Goal: Leave review/rating: Leave review/rating

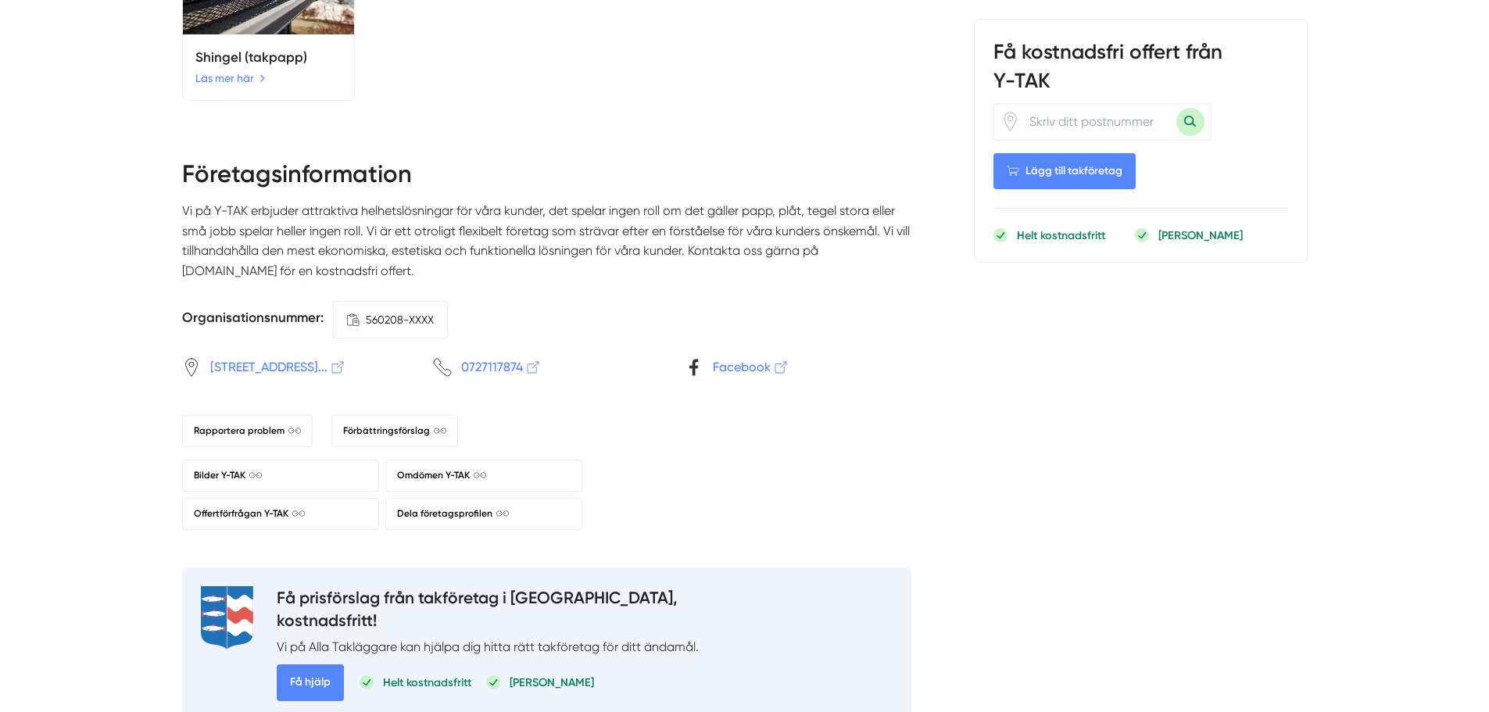
scroll to position [2110, 0]
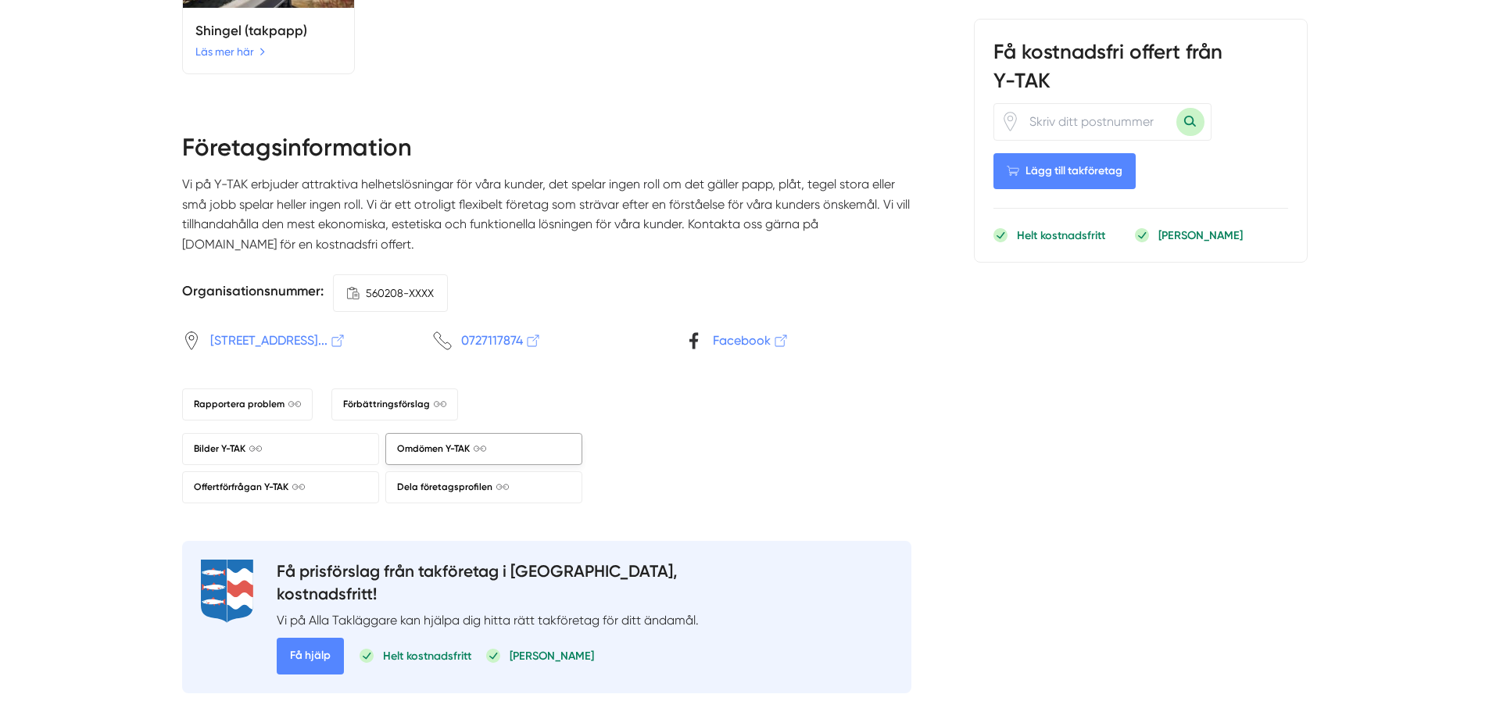
click at [441, 454] on span "Omdömen Y-TAK" at bounding box center [441, 449] width 89 height 15
click at [368, 302] on span "560208-XXXX" at bounding box center [400, 292] width 68 height 17
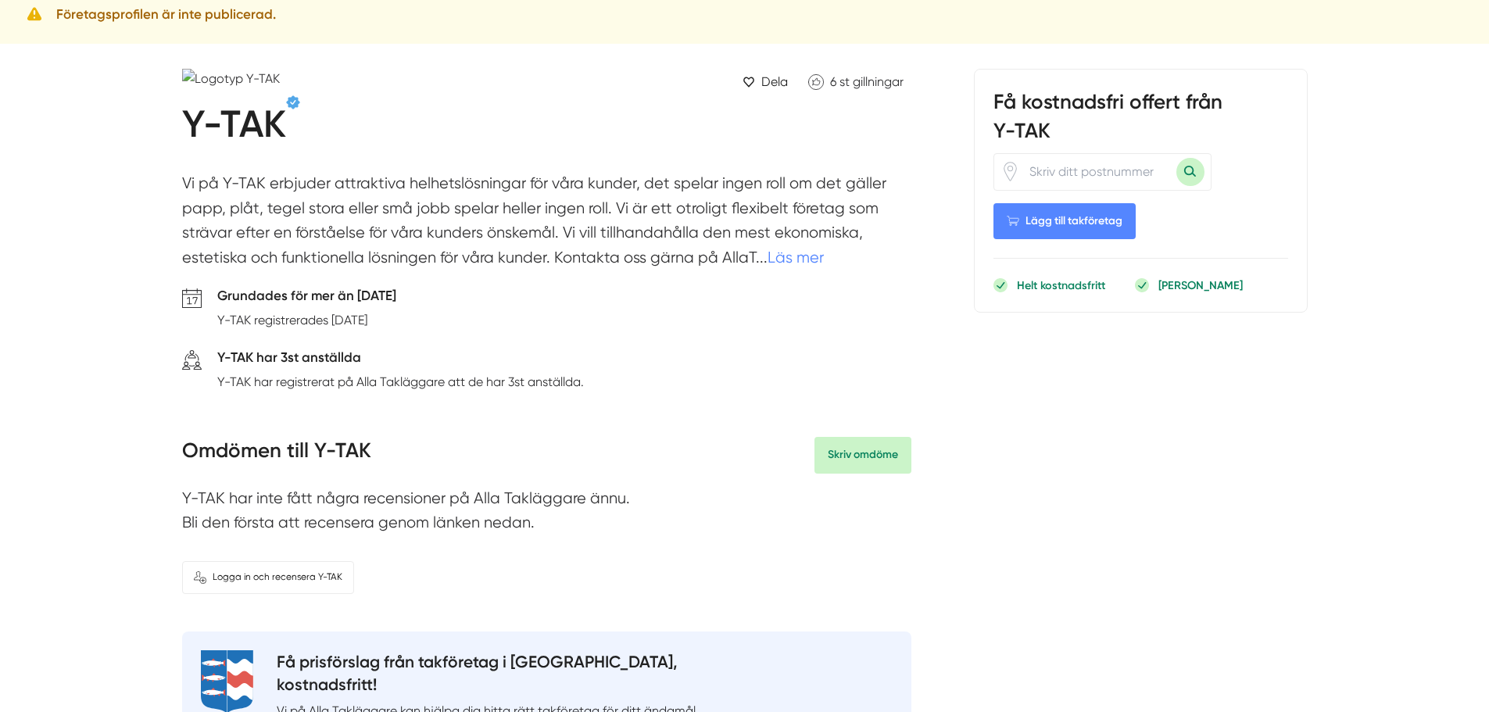
scroll to position [0, 0]
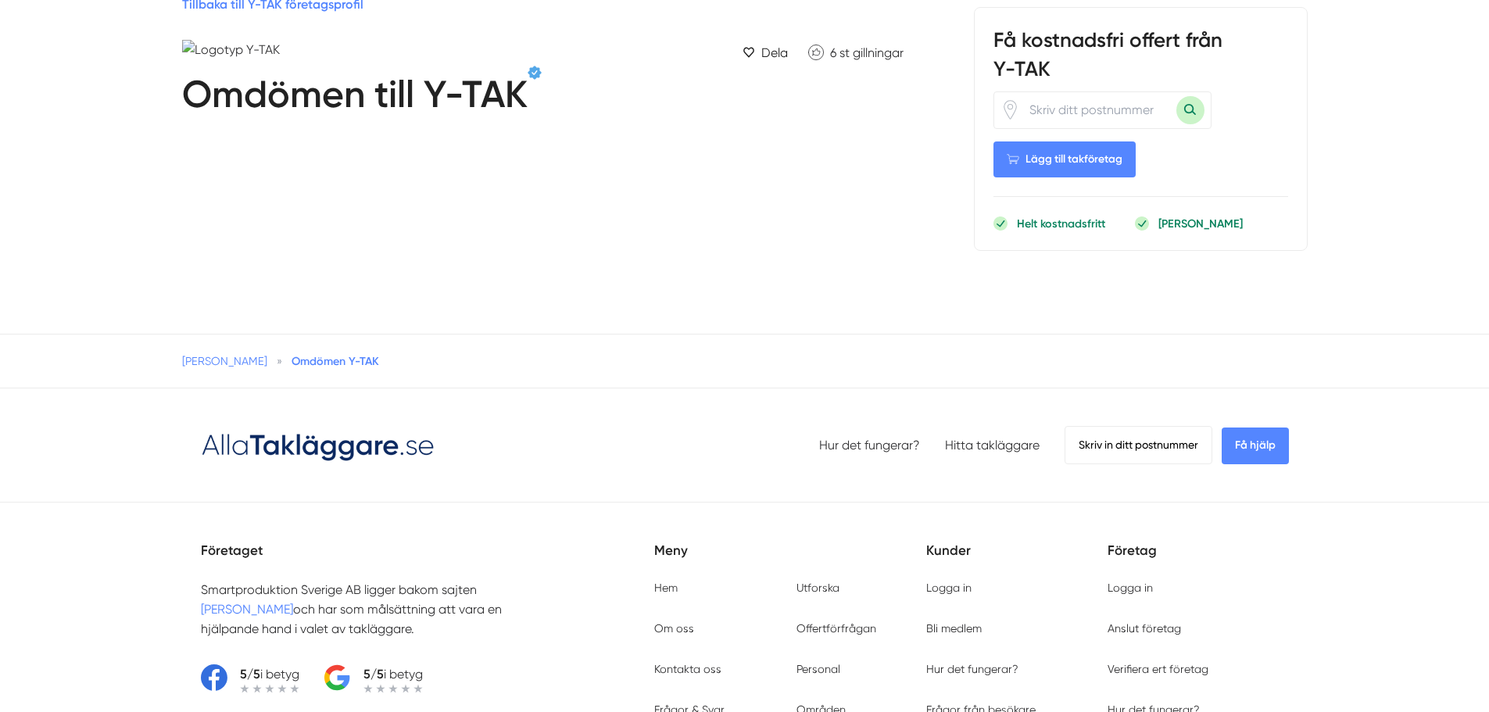
scroll to position [78, 0]
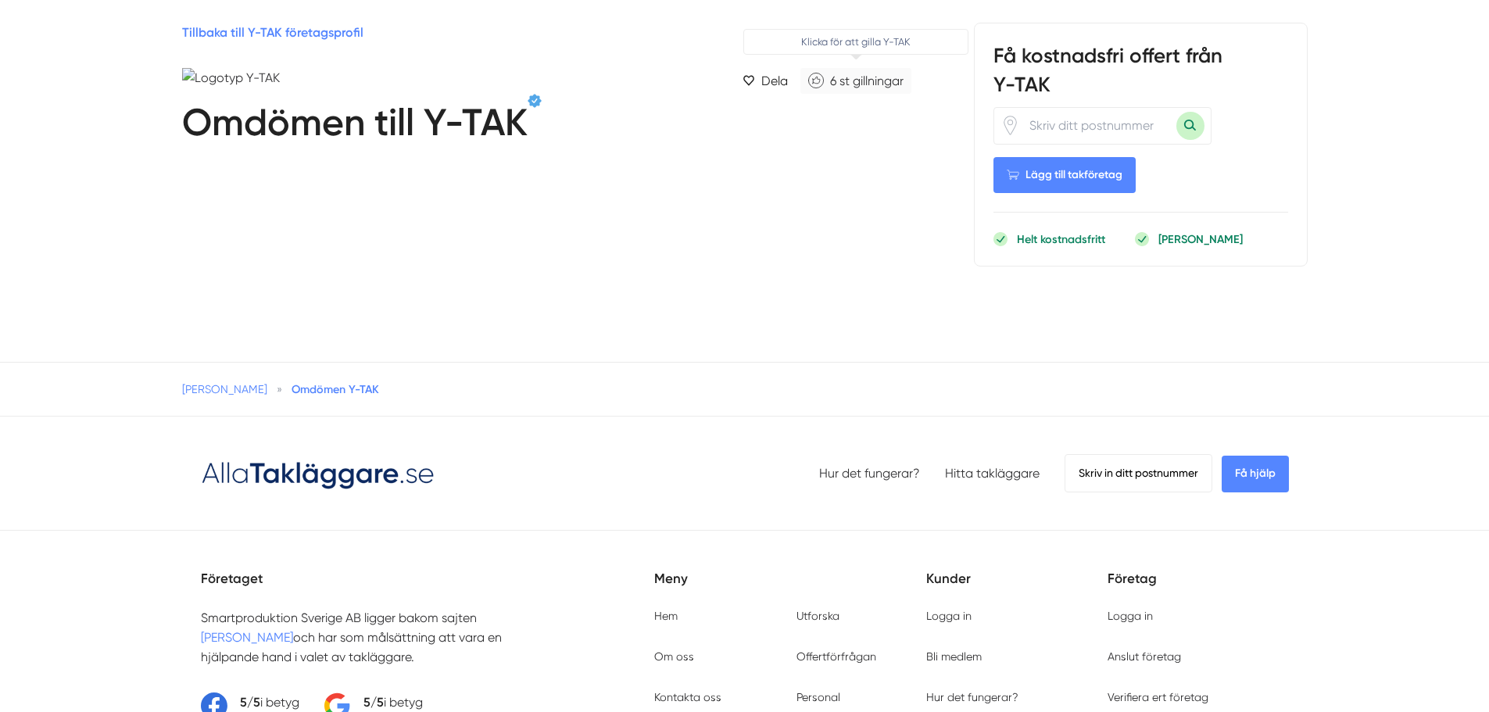
click at [873, 80] on span "st gillningar" at bounding box center [871, 80] width 64 height 15
click at [812, 79] on icon "Klicka för att gilla Y-TAK" at bounding box center [812, 81] width 1 height 5
click at [326, 385] on span "Omdömen Y-TAK" at bounding box center [335, 389] width 88 height 14
